Goal: Transaction & Acquisition: Purchase product/service

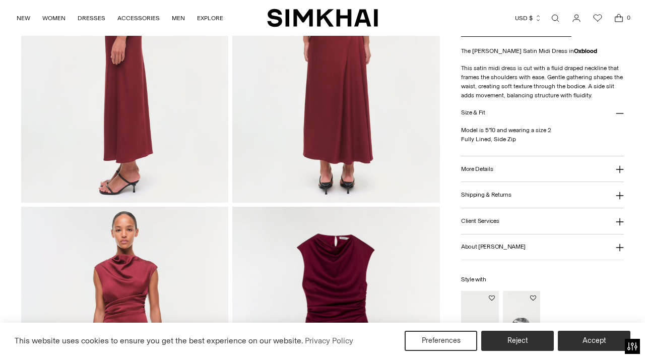
scroll to position [604, 0]
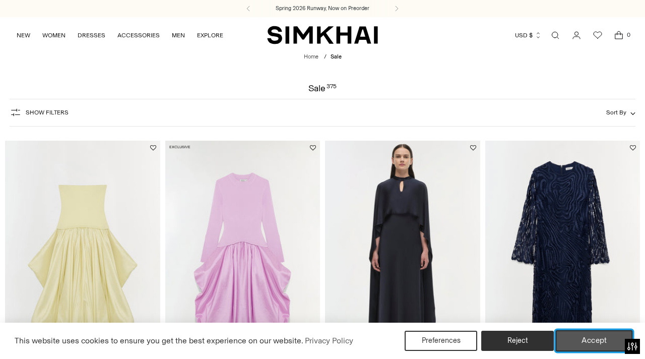
click at [574, 333] on button "Accept" at bounding box center [594, 340] width 77 height 21
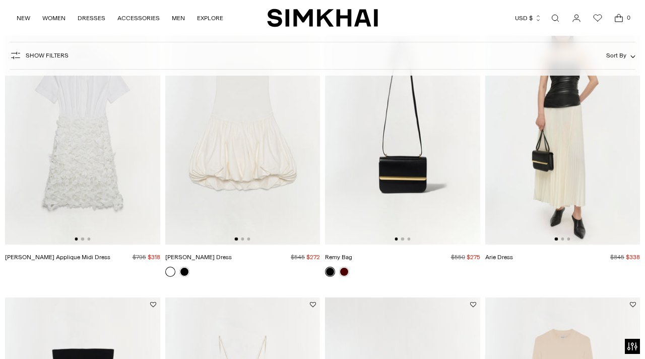
scroll to position [577, 0]
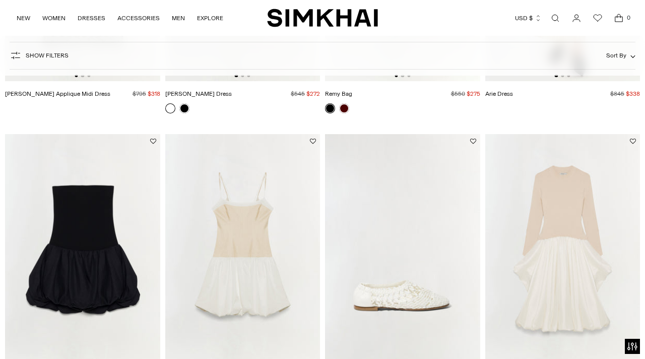
click at [60, 57] on span "Show Filters" at bounding box center [47, 55] width 43 height 7
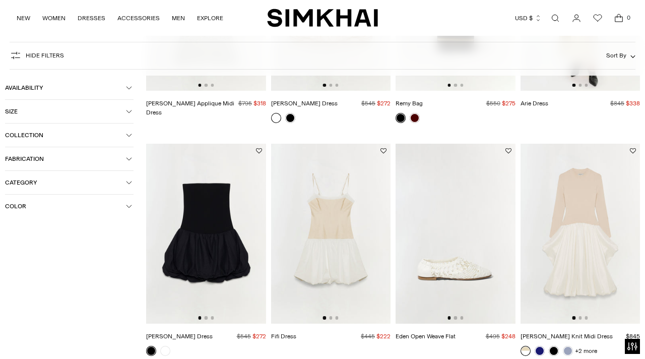
click at [53, 192] on button "Category" at bounding box center [69, 182] width 128 height 23
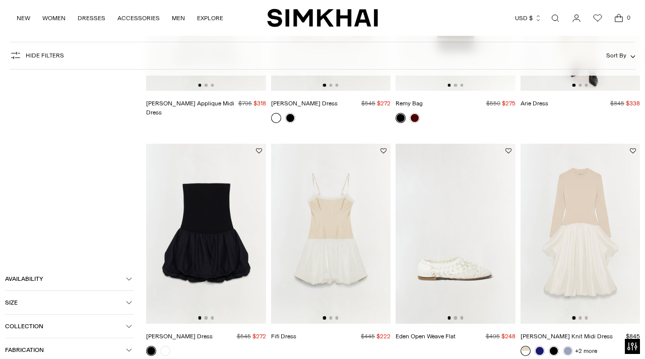
scroll to position [540, 0]
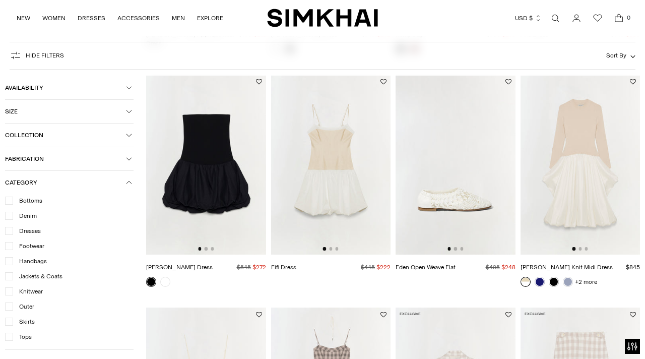
click at [22, 232] on span "Dresses" at bounding box center [27, 230] width 28 height 9
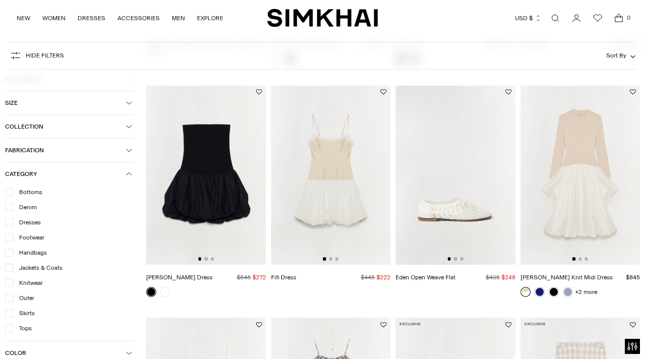
scroll to position [550, 0]
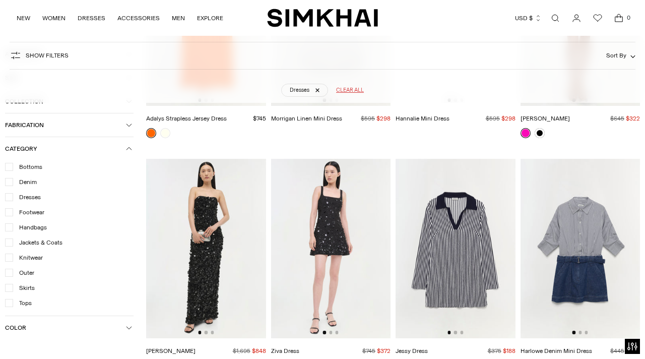
scroll to position [8396, 0]
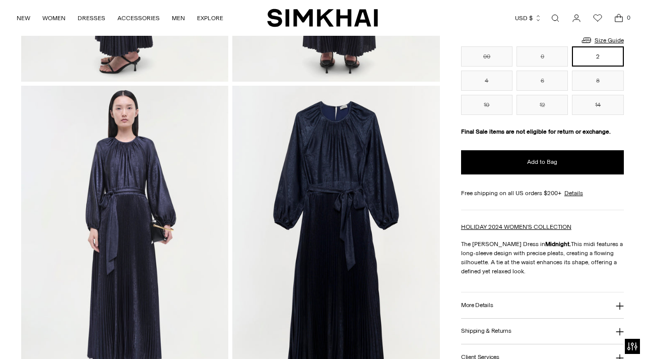
scroll to position [608, 0]
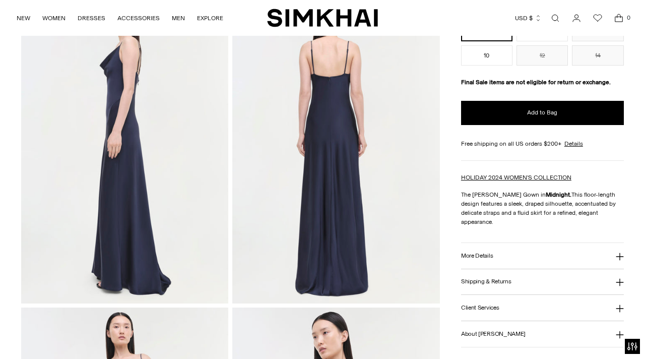
scroll to position [396, 0]
click at [499, 252] on button "More Details" at bounding box center [542, 256] width 163 height 26
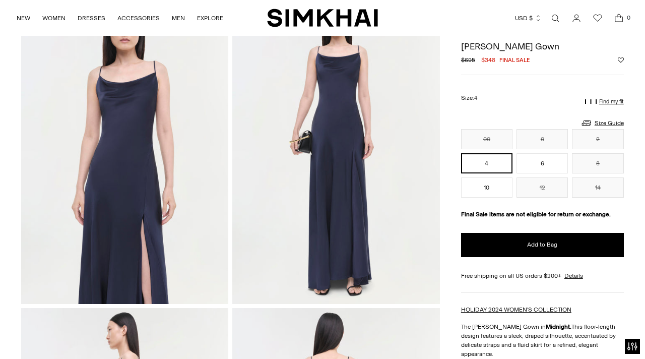
scroll to position [0, 0]
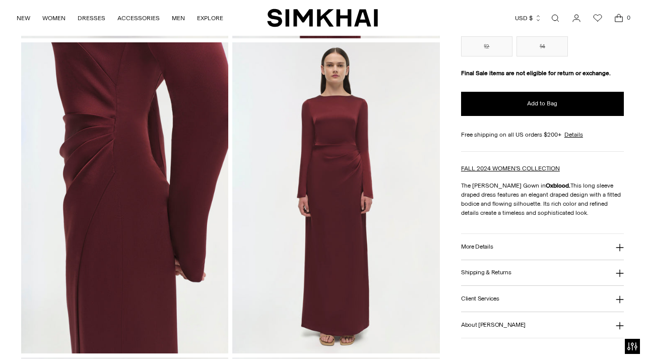
scroll to position [662, 0]
